Goal: Find specific page/section: Find specific page/section

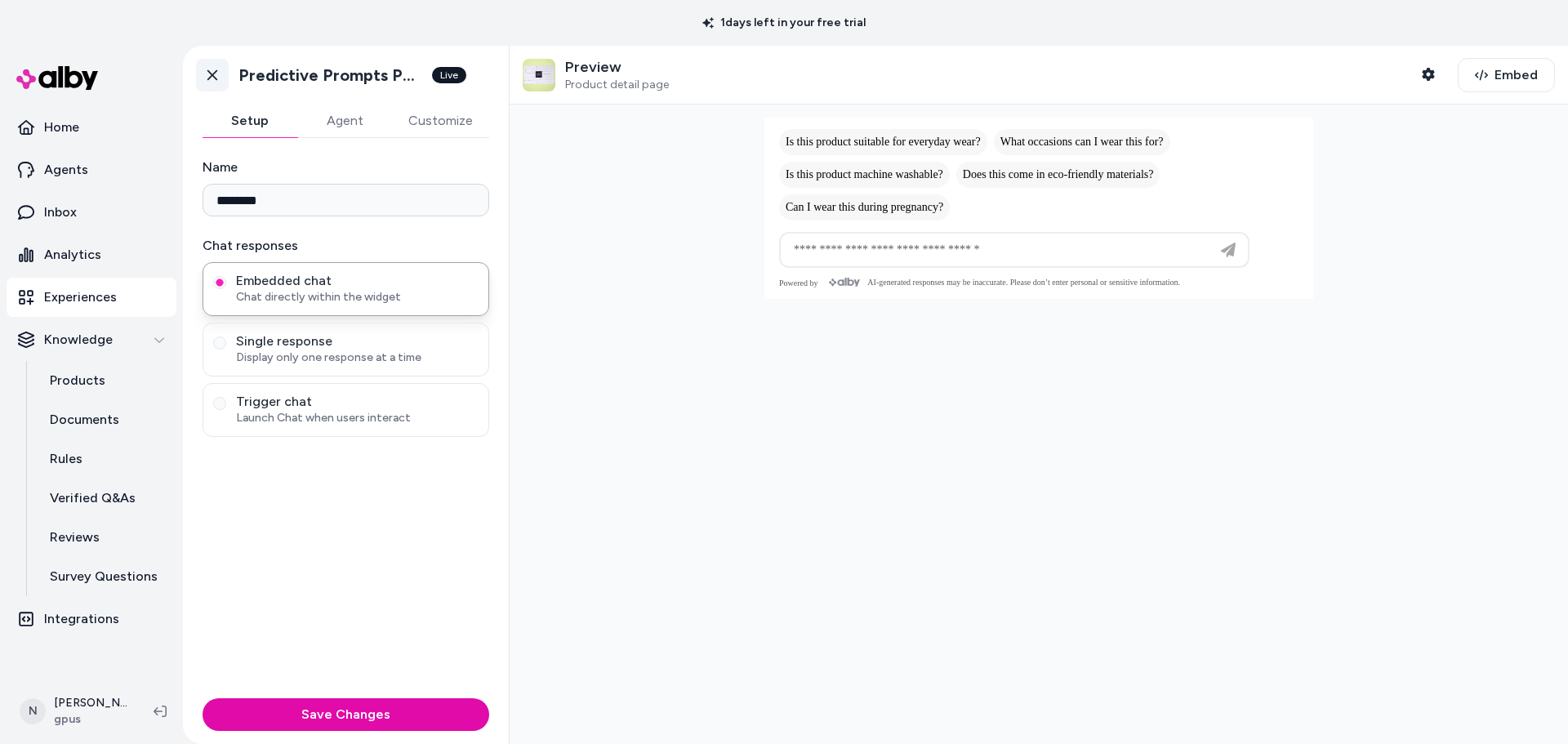
click at [210, 72] on icon at bounding box center [212, 75] width 17 height 17
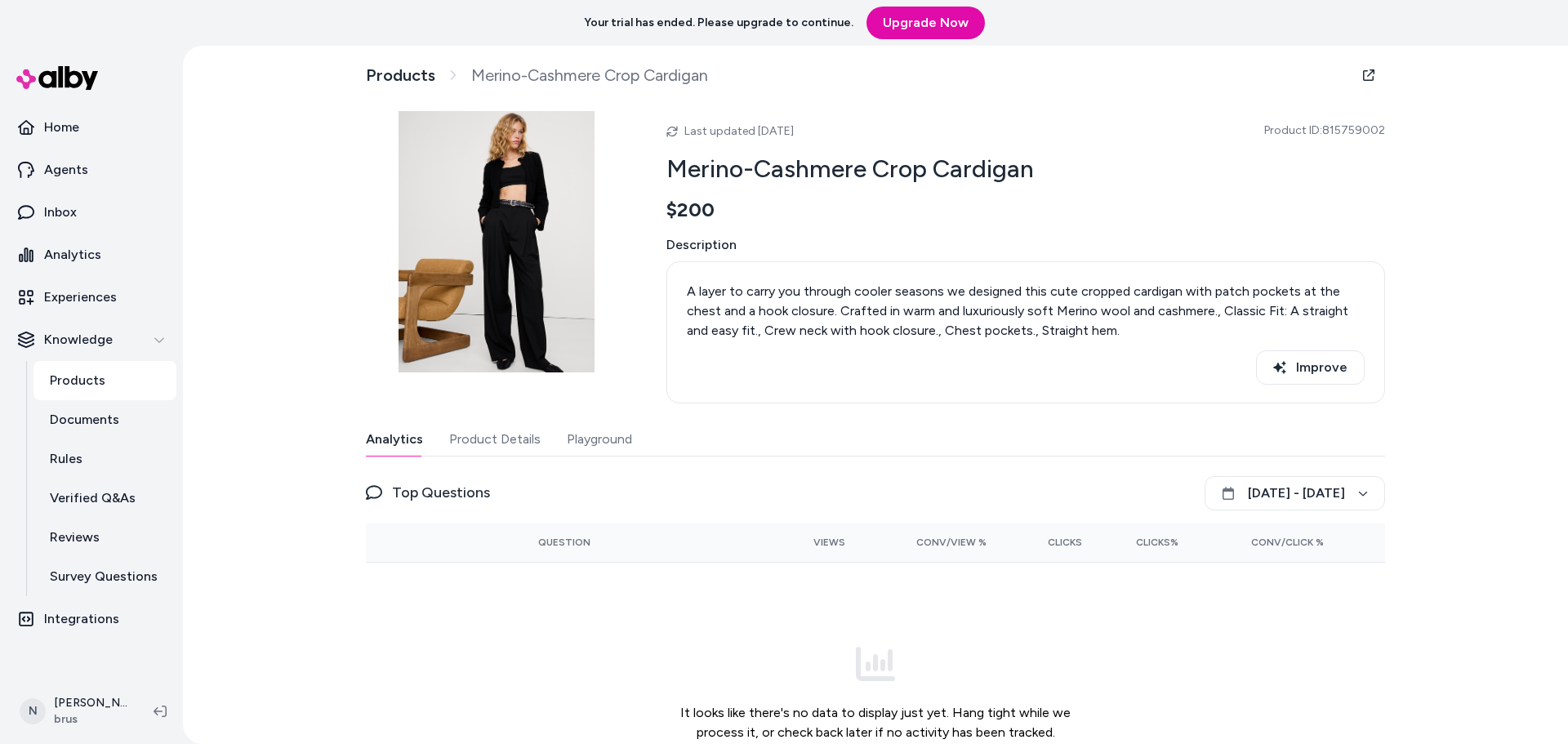
click at [303, 448] on div "Products Merino-Cashmere Crop Cardigan Last updated Oct 01, 2025 Product ID: 81…" at bounding box center [876, 394] width 1385 height 698
drag, startPoint x: 1384, startPoint y: 130, endPoint x: 1324, endPoint y: 129, distance: 60.0
click at [1324, 129] on div "Products Merino-Cashmere Crop Cardigan Last updated Oct 01, 2025 Product ID: 81…" at bounding box center [876, 441] width 1045 height 792
click at [297, 245] on div "Products Merino-Cashmere Crop Cardigan Last updated Oct 01, 2025 Product ID: 81…" at bounding box center [876, 394] width 1385 height 698
drag, startPoint x: 806, startPoint y: 297, endPoint x: 1167, endPoint y: 285, distance: 361.2
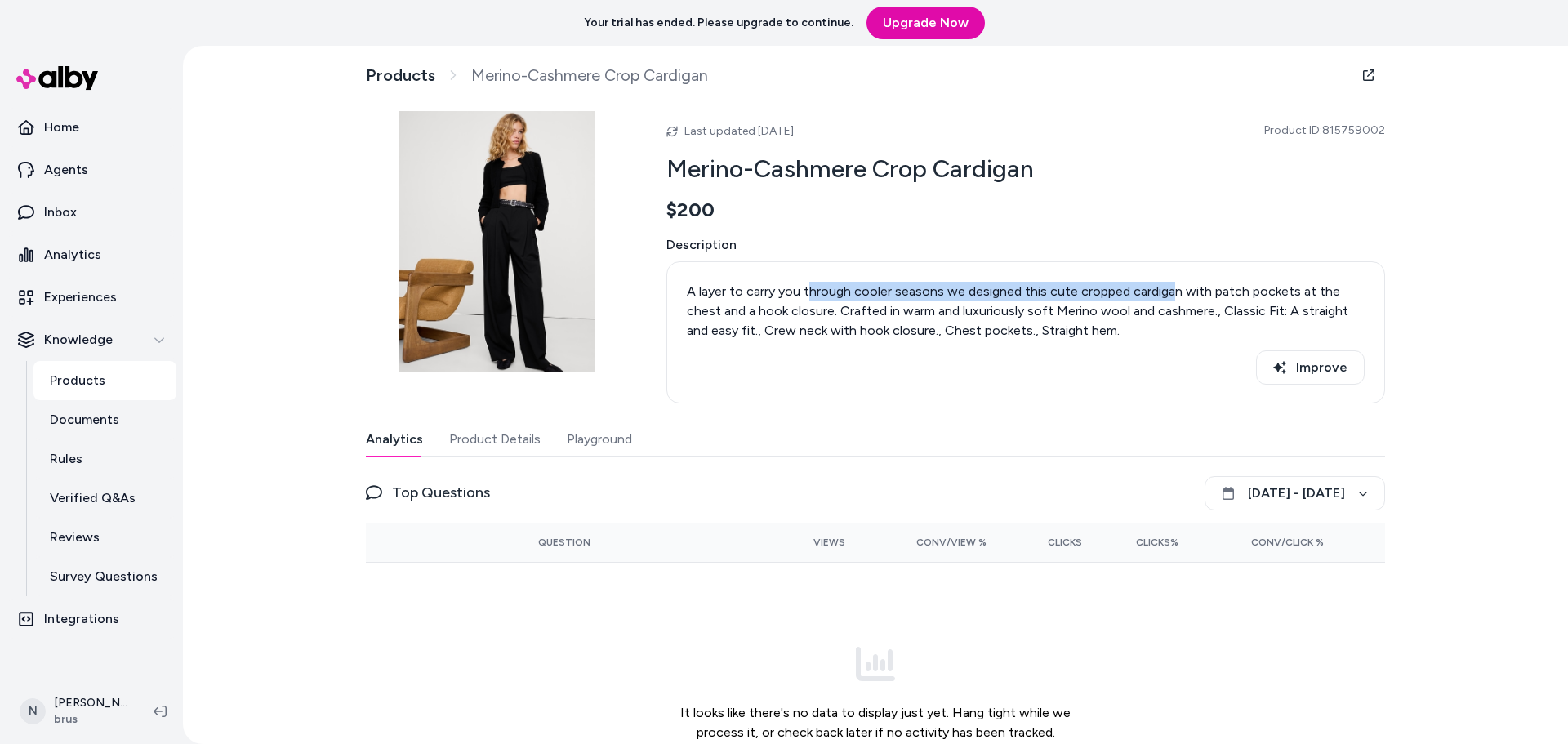
click at [1167, 285] on p "A layer to carry you through cooler seasons we designed this cute cropped cardi…" at bounding box center [1025, 311] width 678 height 59
click at [297, 352] on div "Products Merino-Cashmere Crop Cardigan Last updated Oct 01, 2025 Product ID: 81…" at bounding box center [876, 394] width 1385 height 698
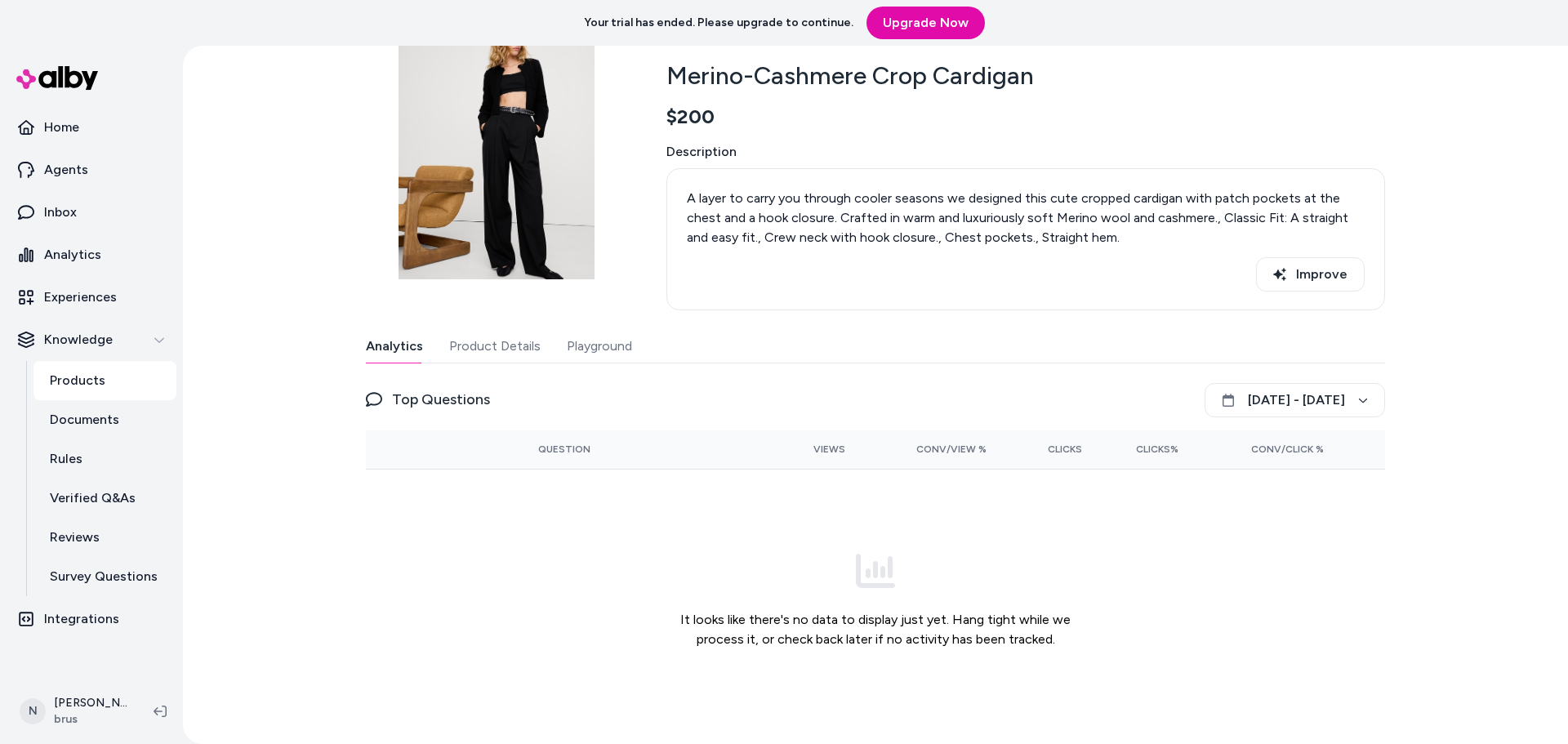
click at [487, 353] on button "Product Details" at bounding box center [495, 346] width 92 height 33
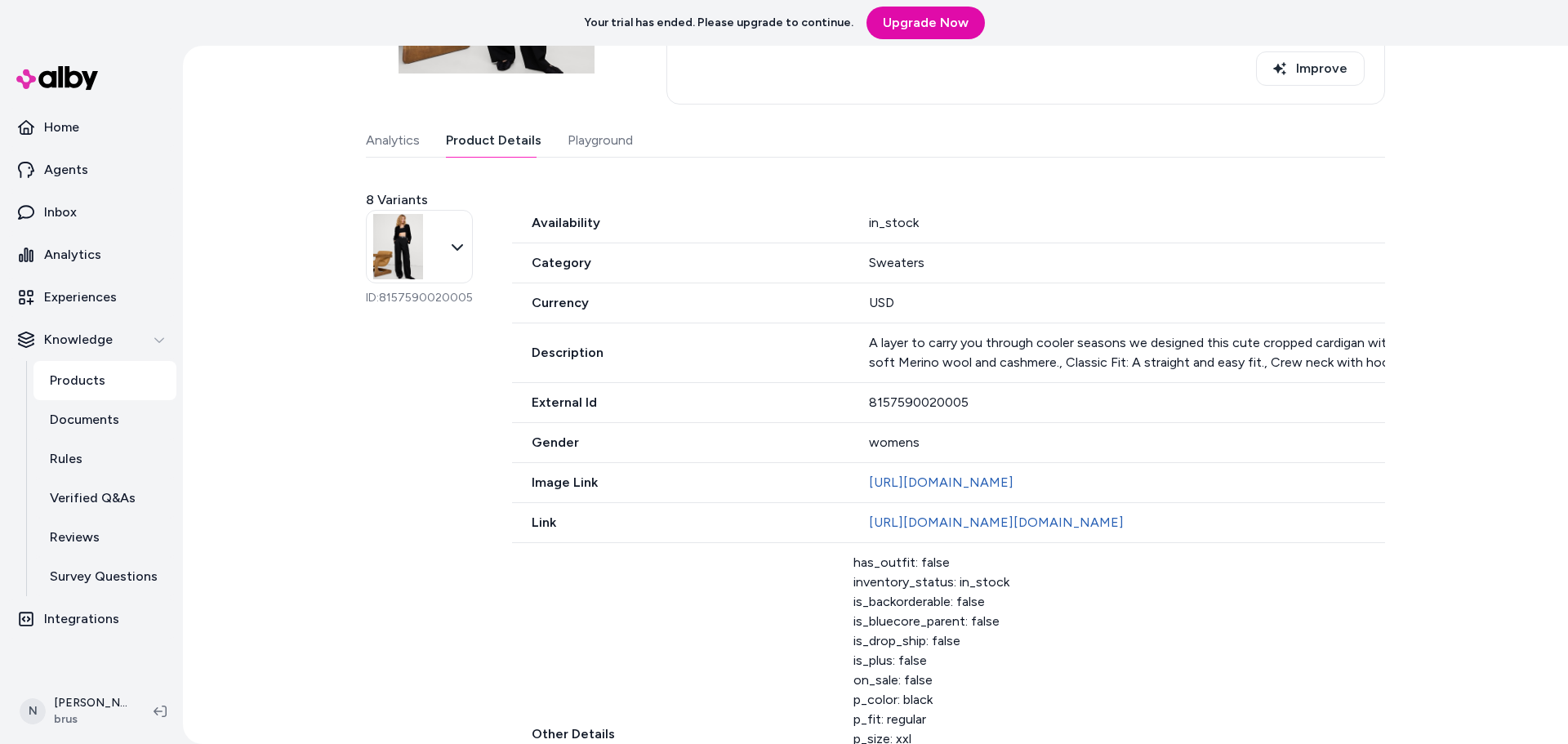
scroll to position [338, 0]
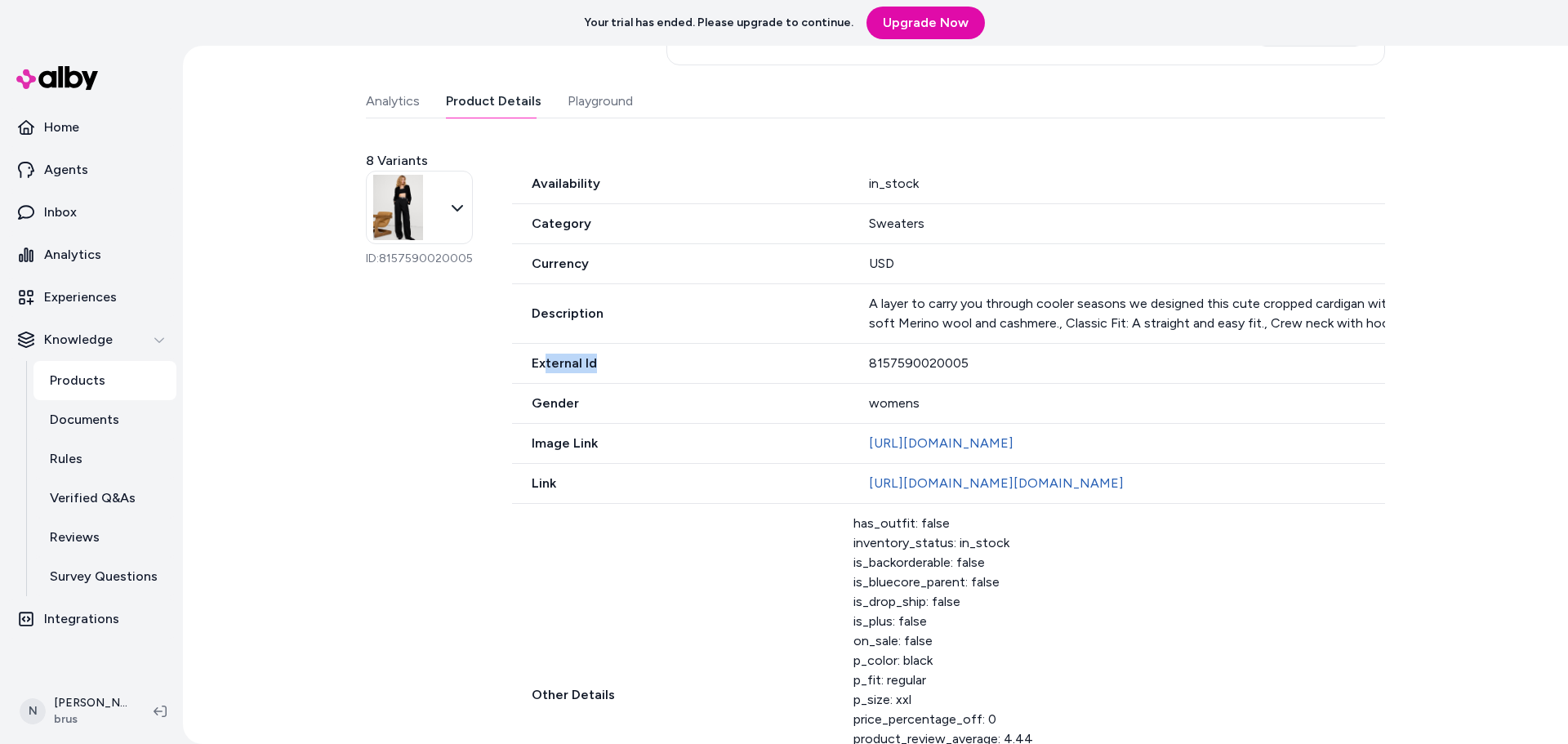
drag, startPoint x: 604, startPoint y: 369, endPoint x: 706, endPoint y: 362, distance: 102.2
click at [685, 363] on span "External Id" at bounding box center [680, 364] width 337 height 19
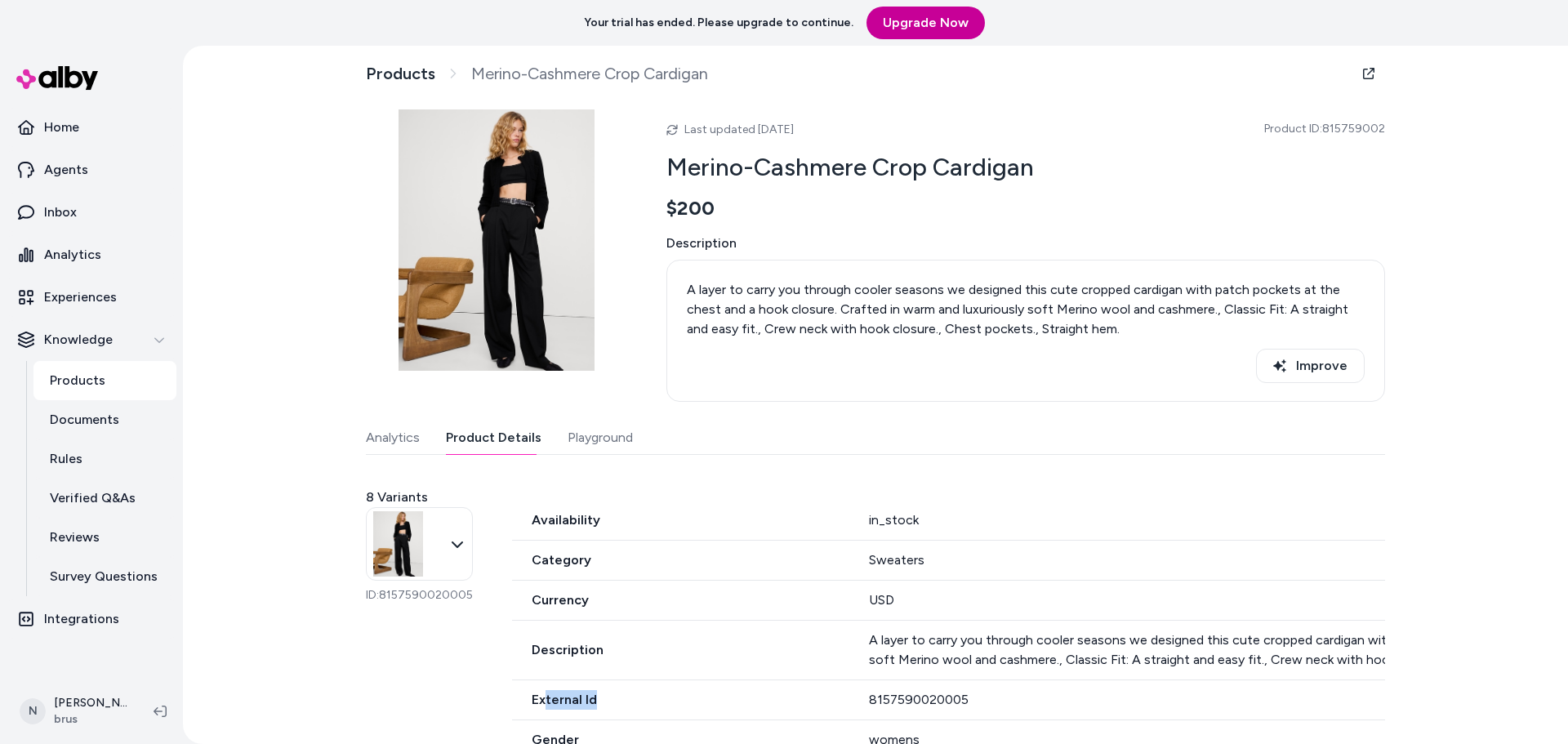
scroll to position [0, 0]
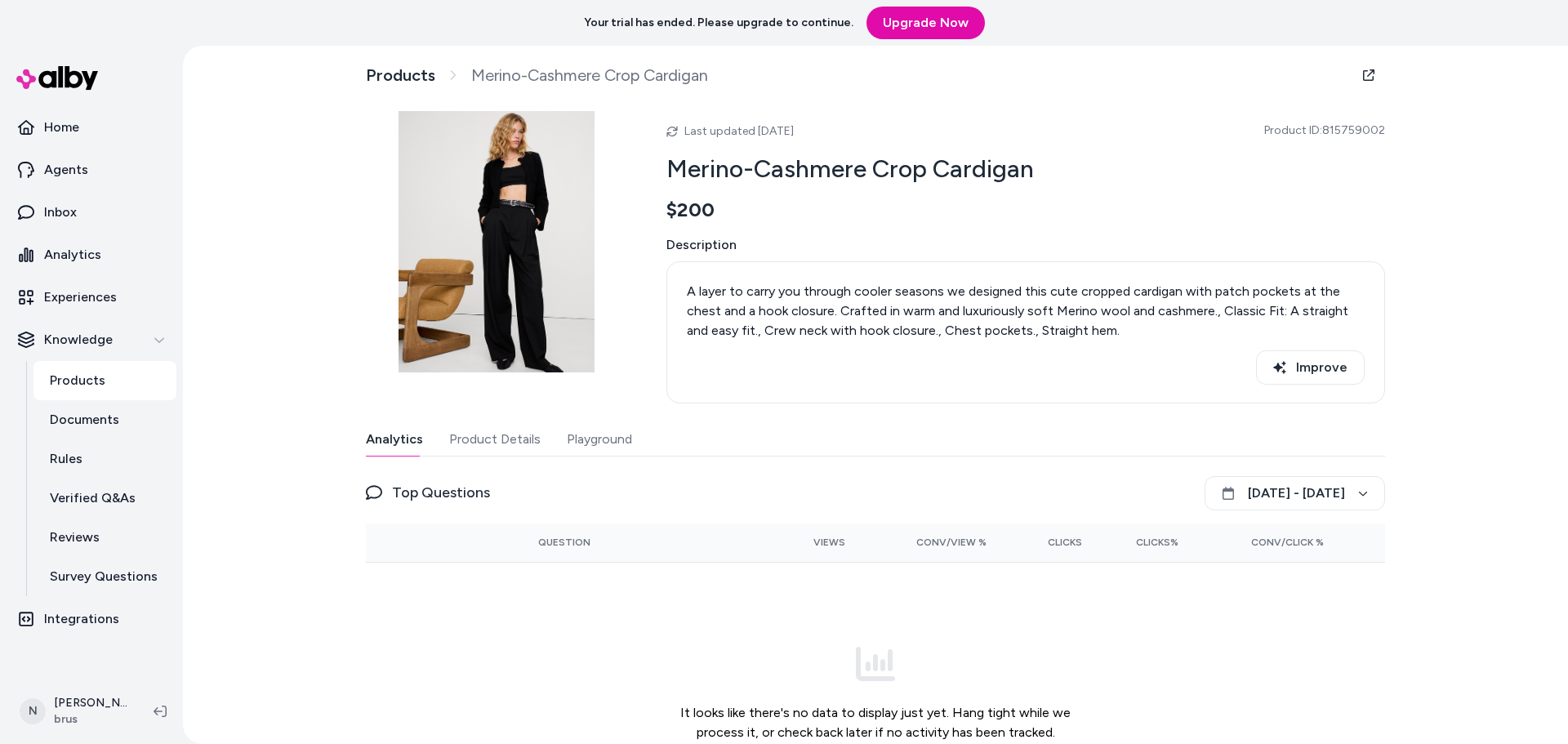
click at [395, 433] on button "Analytics" at bounding box center [394, 439] width 57 height 33
drag, startPoint x: 1386, startPoint y: 126, endPoint x: 1359, endPoint y: 126, distance: 27.0
click at [1359, 126] on div "Products Merino-Cashmere Crop Cardigan Last updated Oct 01, 2025 Product ID: 81…" at bounding box center [876, 441] width 1045 height 792
click at [1390, 129] on div "Products Merino-Cashmere Crop Cardigan Last updated Oct 01, 2025 Product ID: 81…" at bounding box center [876, 441] width 1045 height 792
drag, startPoint x: 1384, startPoint y: 129, endPoint x: 1325, endPoint y: 129, distance: 59.0
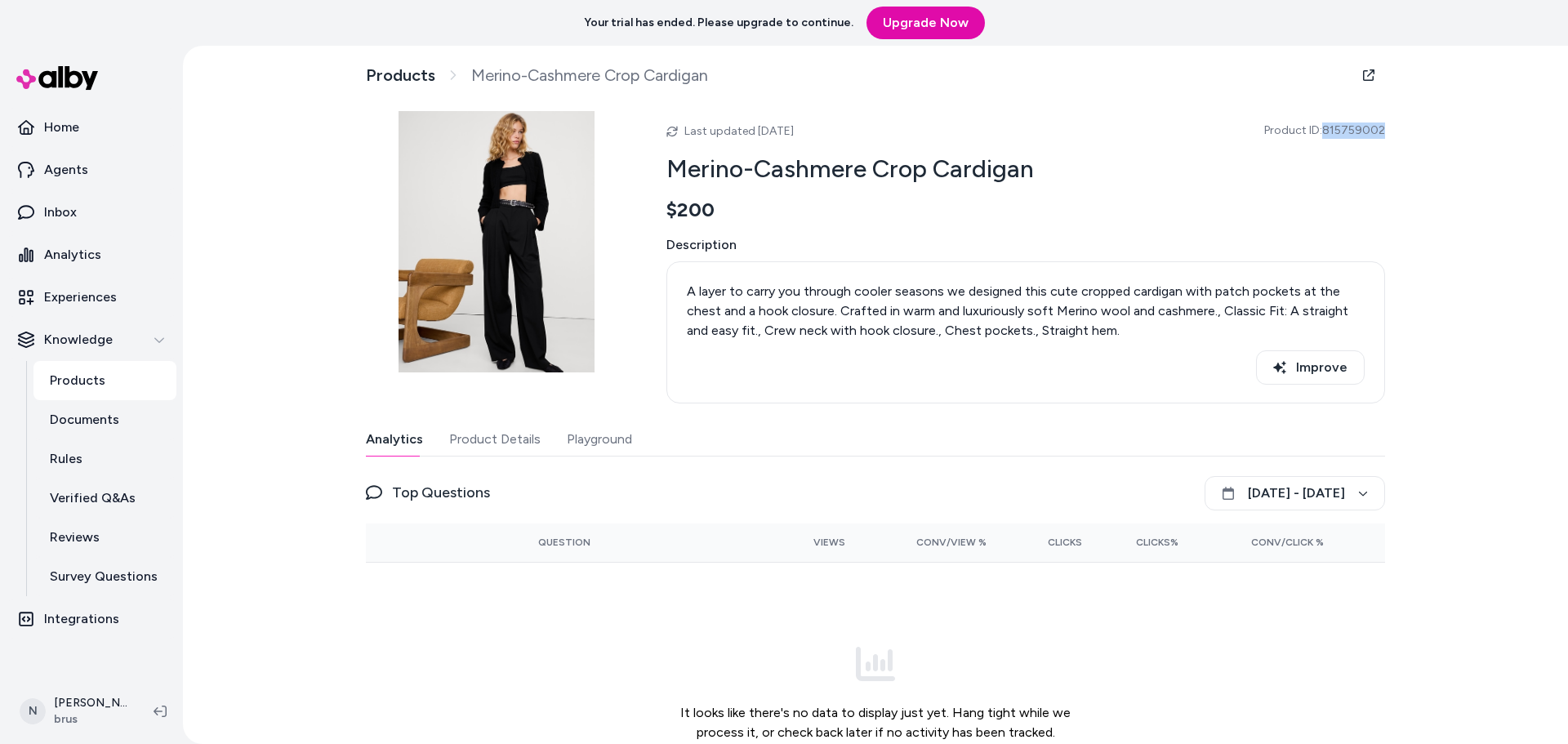
click at [1325, 129] on div "Products Merino-Cashmere Crop Cardigan Last updated Oct 01, 2025 Product ID: 81…" at bounding box center [876, 441] width 1045 height 792
copy span "815759002"
click at [405, 77] on link "Products" at bounding box center [400, 75] width 70 height 20
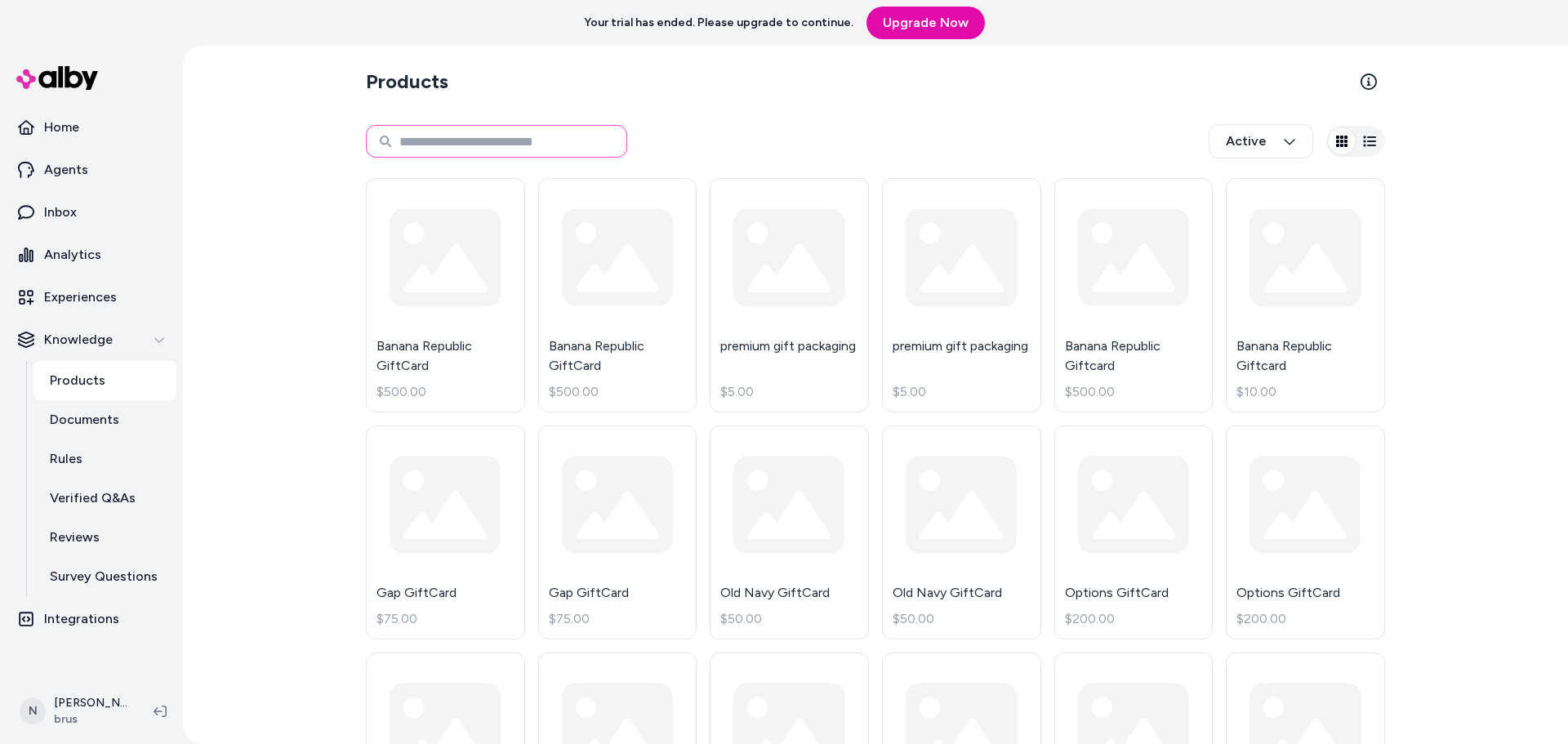
click at [474, 136] on input at bounding box center [496, 141] width 261 height 33
paste input "*********"
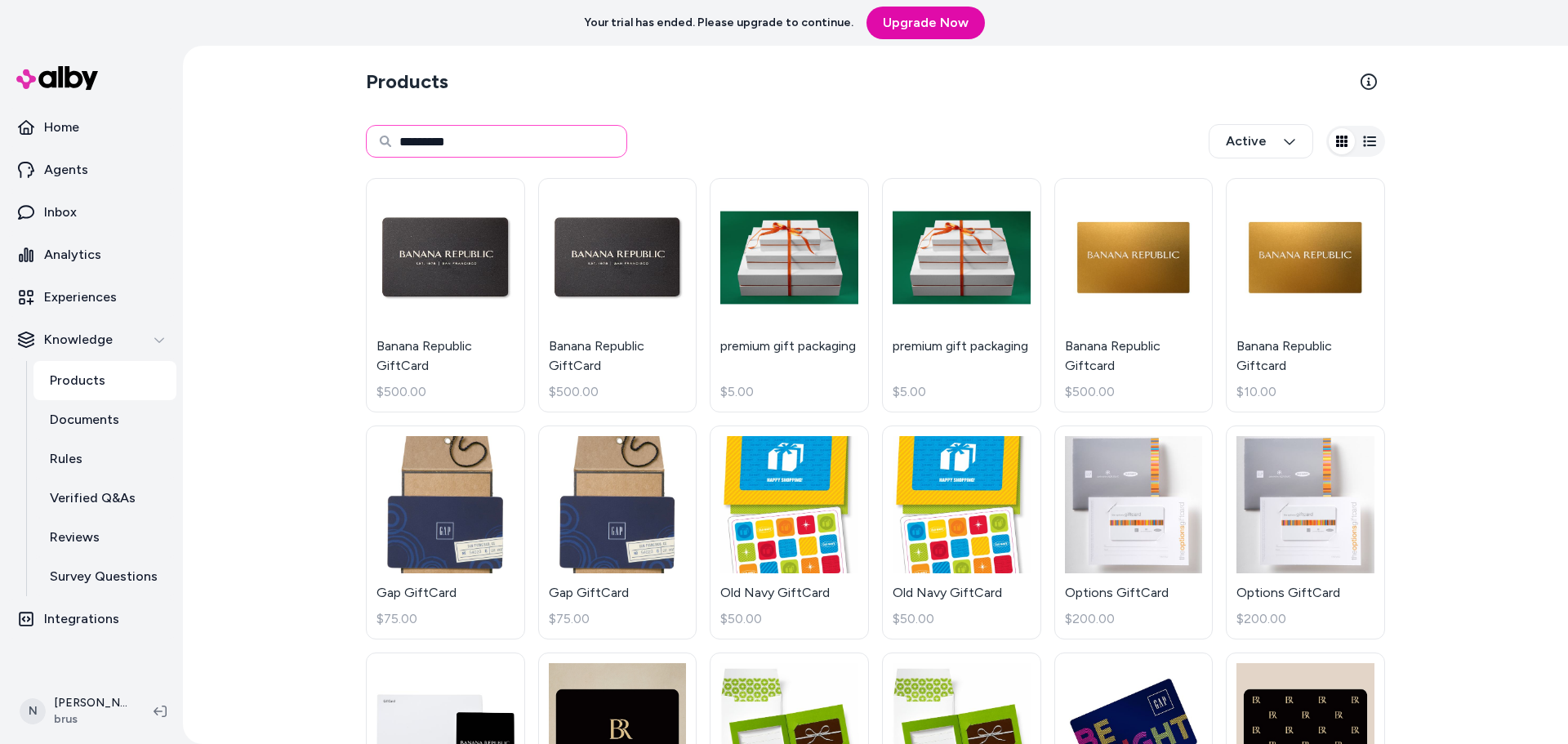
type input "*********"
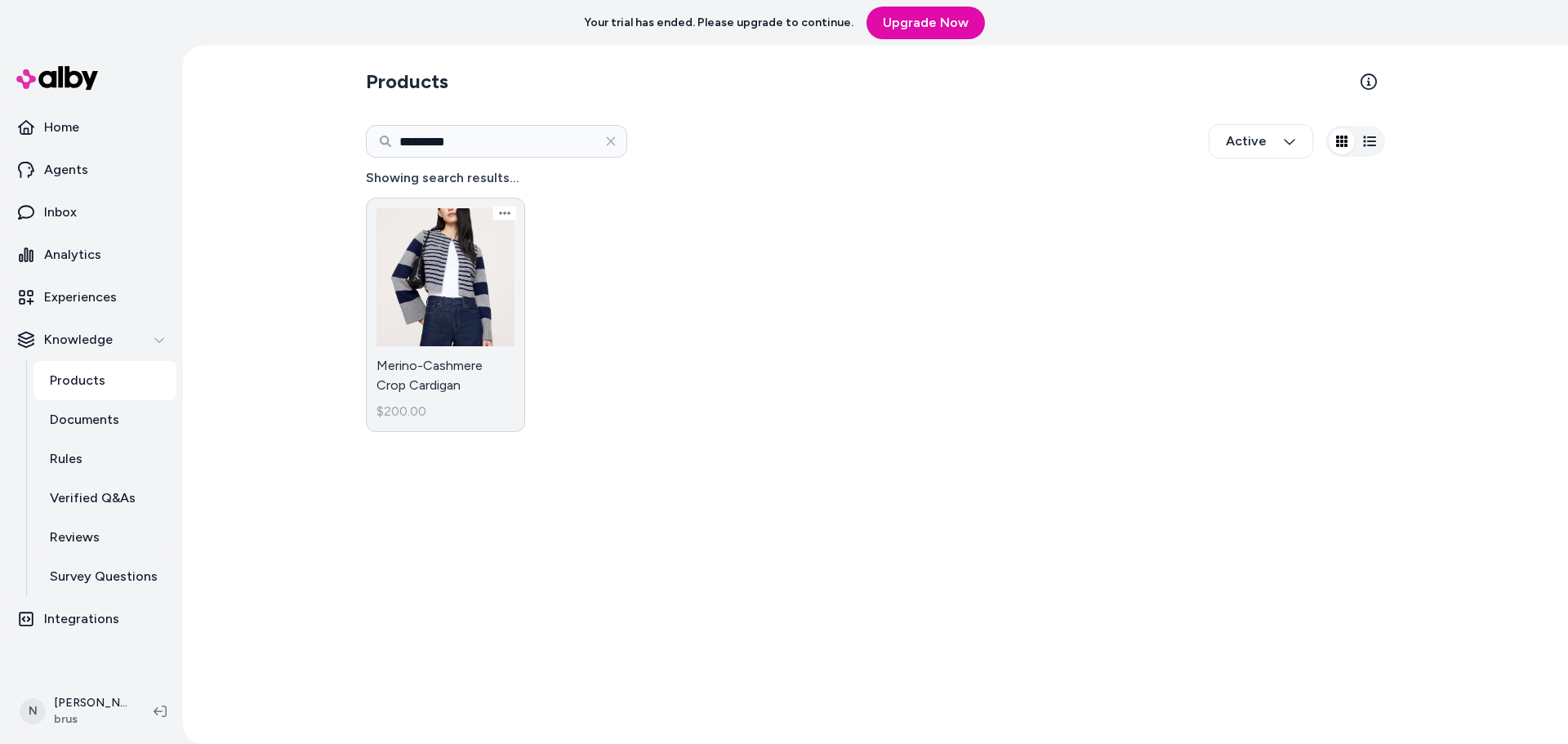
click at [447, 266] on link "Merino-Cashmere Crop Cardigan $200.00" at bounding box center [445, 315] width 159 height 234
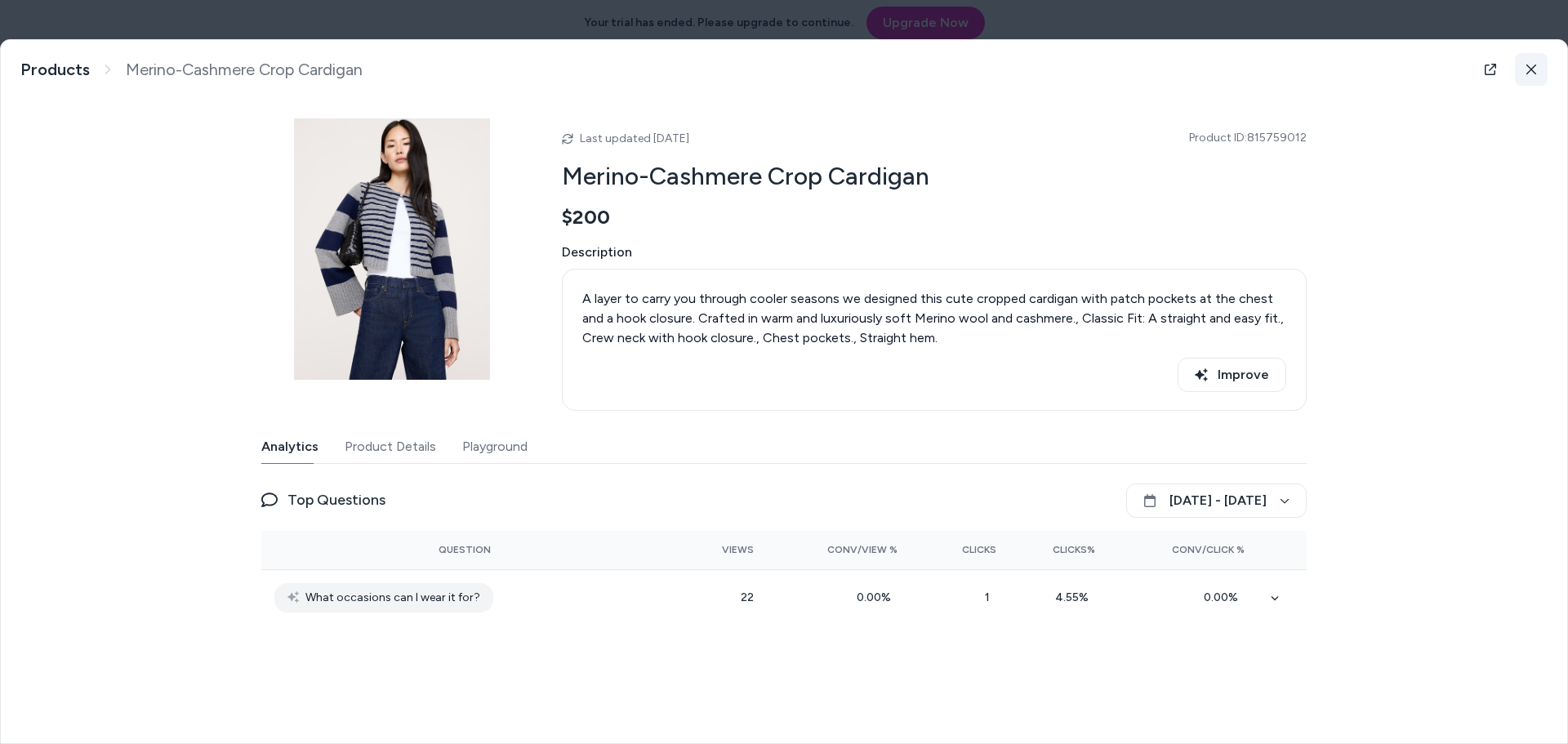
click at [1530, 74] on icon at bounding box center [1530, 69] width 11 height 11
